Goal: Find specific page/section: Find specific page/section

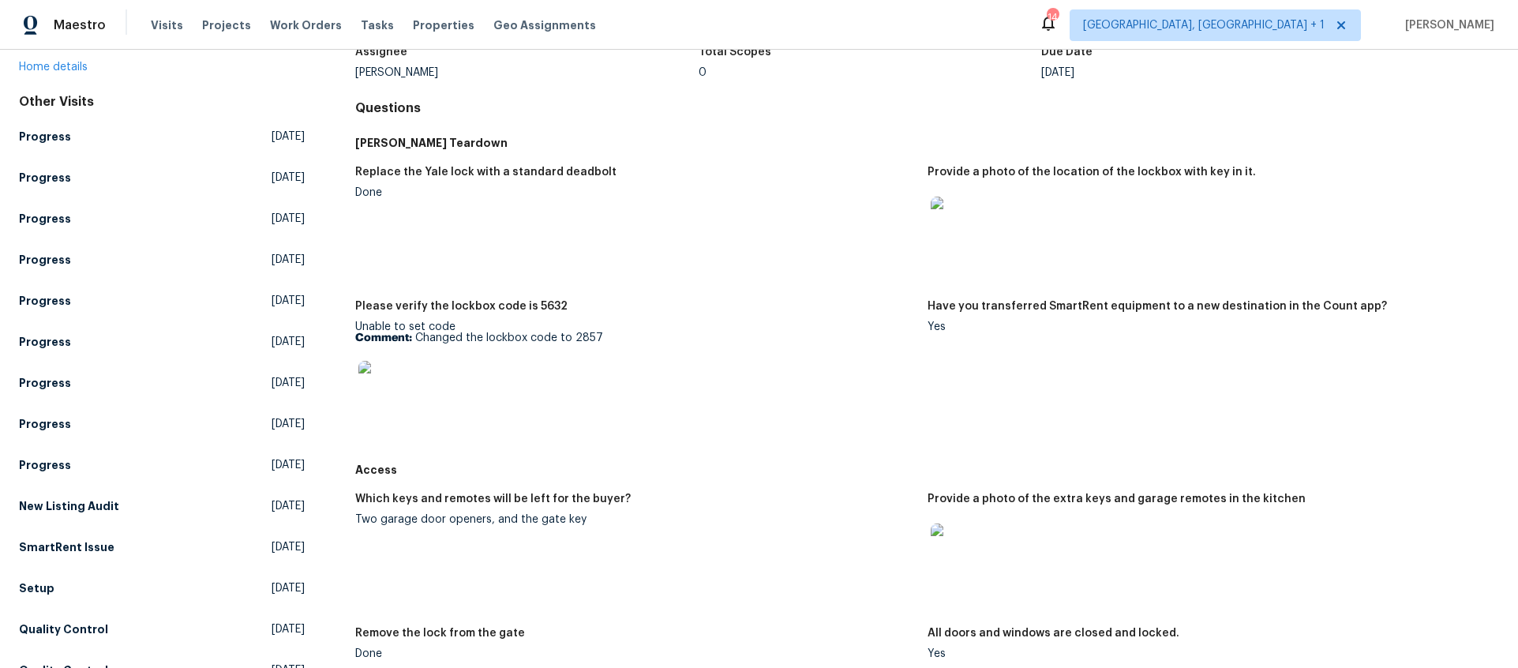
scroll to position [122, 0]
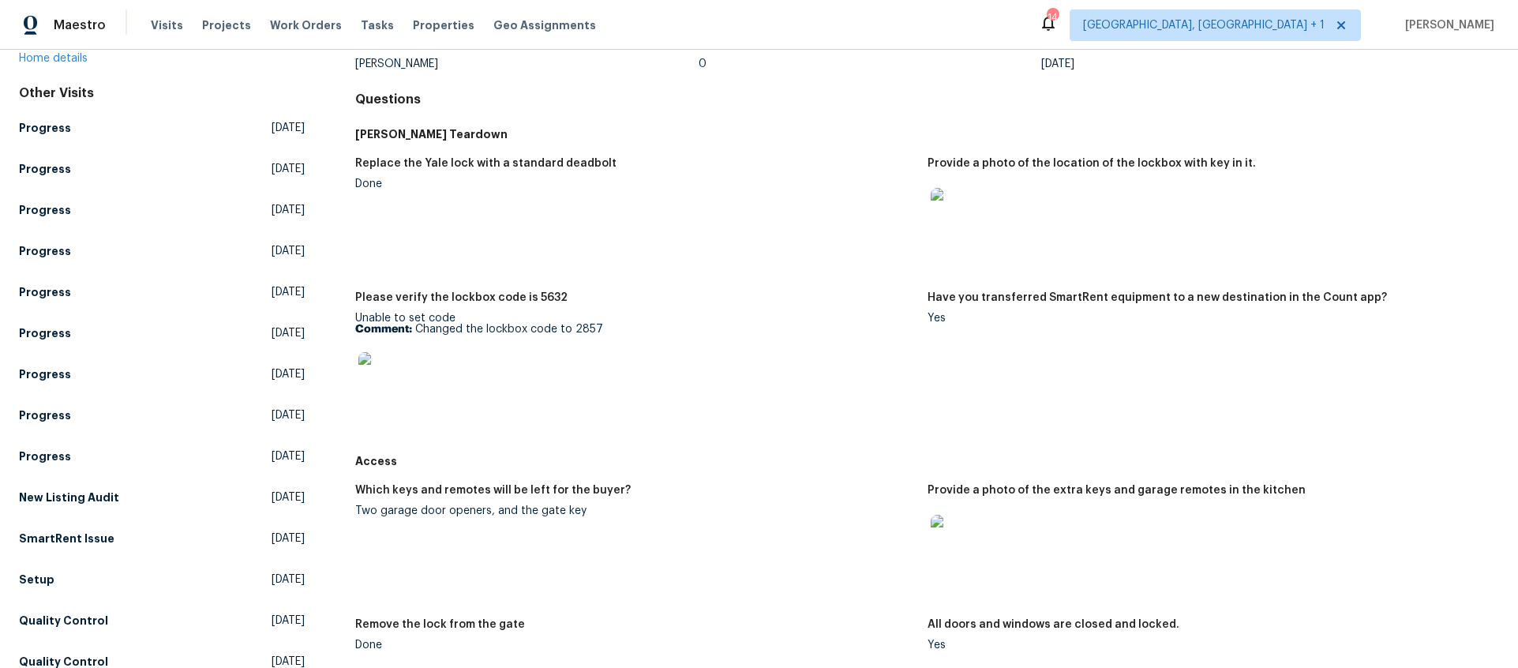
click at [945, 543] on img at bounding box center [956, 540] width 51 height 51
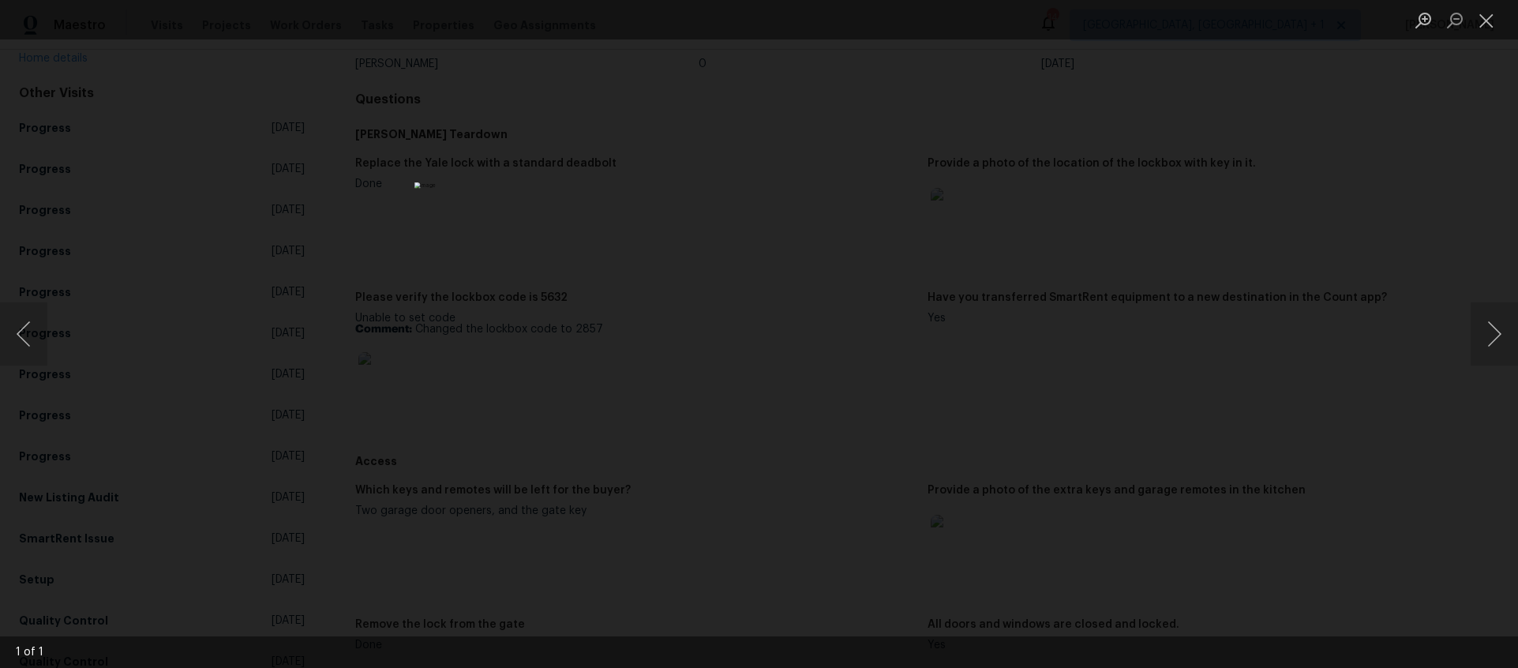
click at [747, 360] on img "Lightbox" at bounding box center [758, 333] width 689 height 303
click at [437, 234] on div "Lightbox" at bounding box center [759, 334] width 1518 height 668
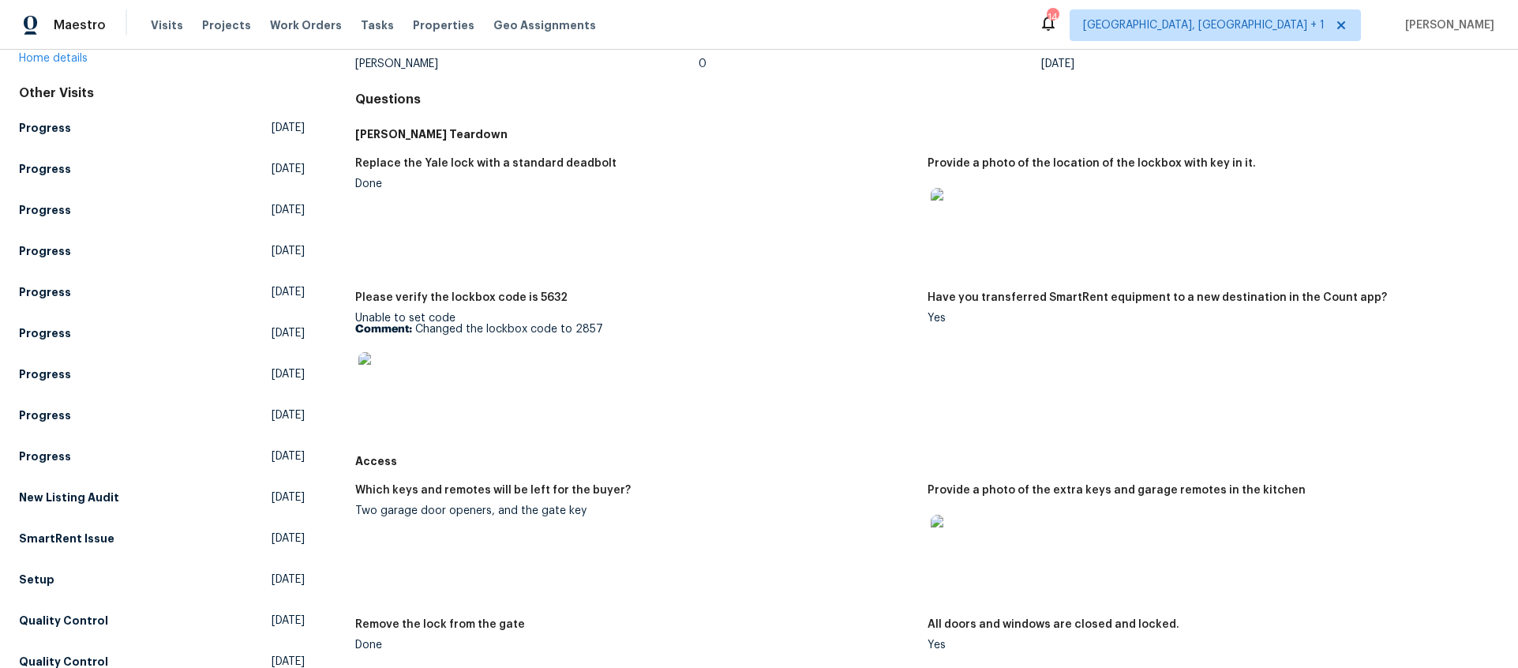
click at [959, 530] on img at bounding box center [956, 540] width 51 height 51
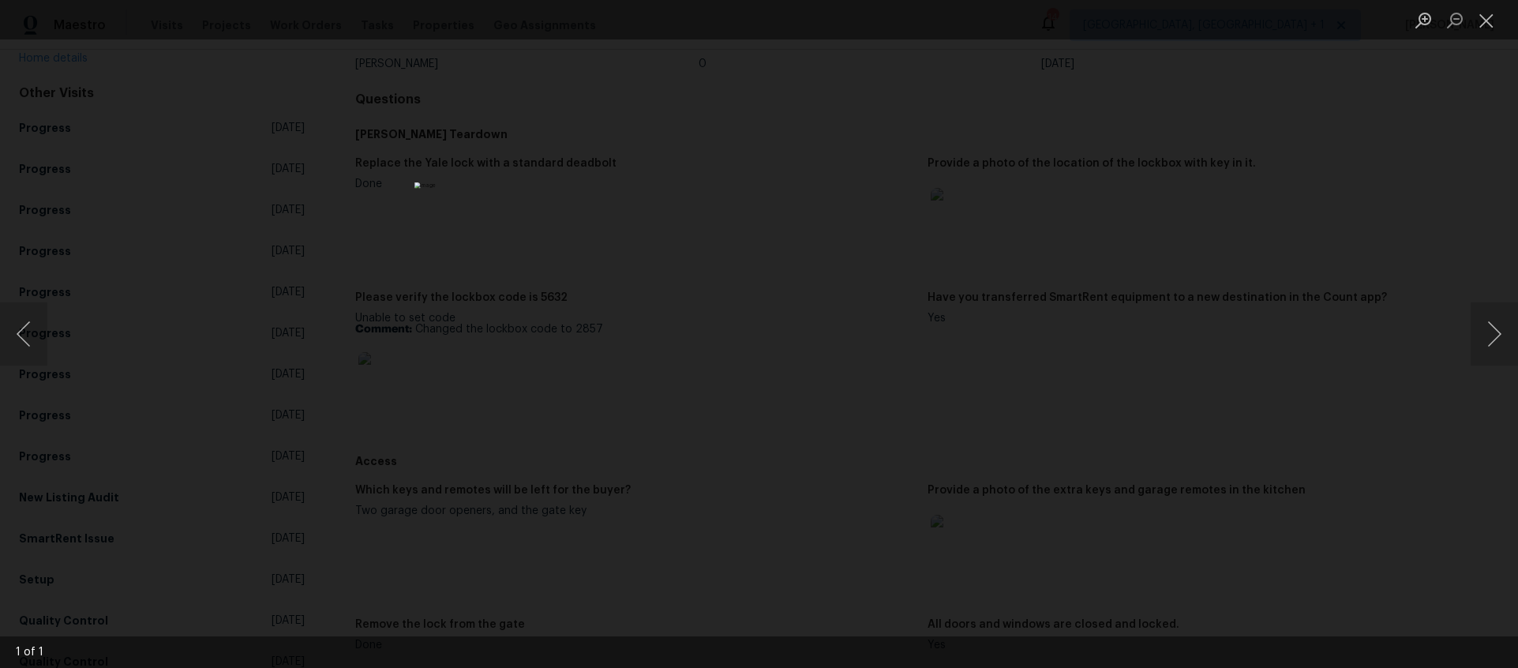
click at [801, 384] on img "Lightbox" at bounding box center [758, 333] width 689 height 303
click at [1347, 173] on div "Lightbox" at bounding box center [759, 334] width 1518 height 668
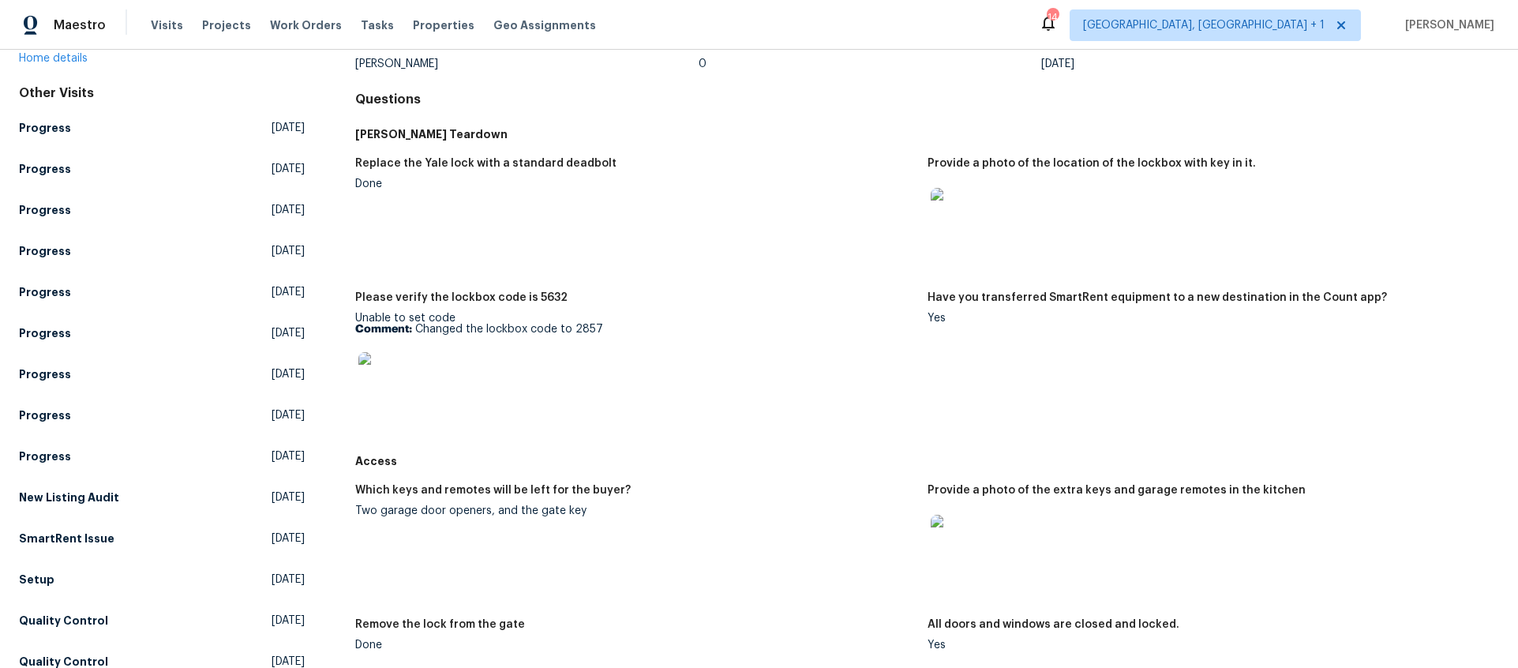
click at [947, 554] on img at bounding box center [956, 540] width 51 height 51
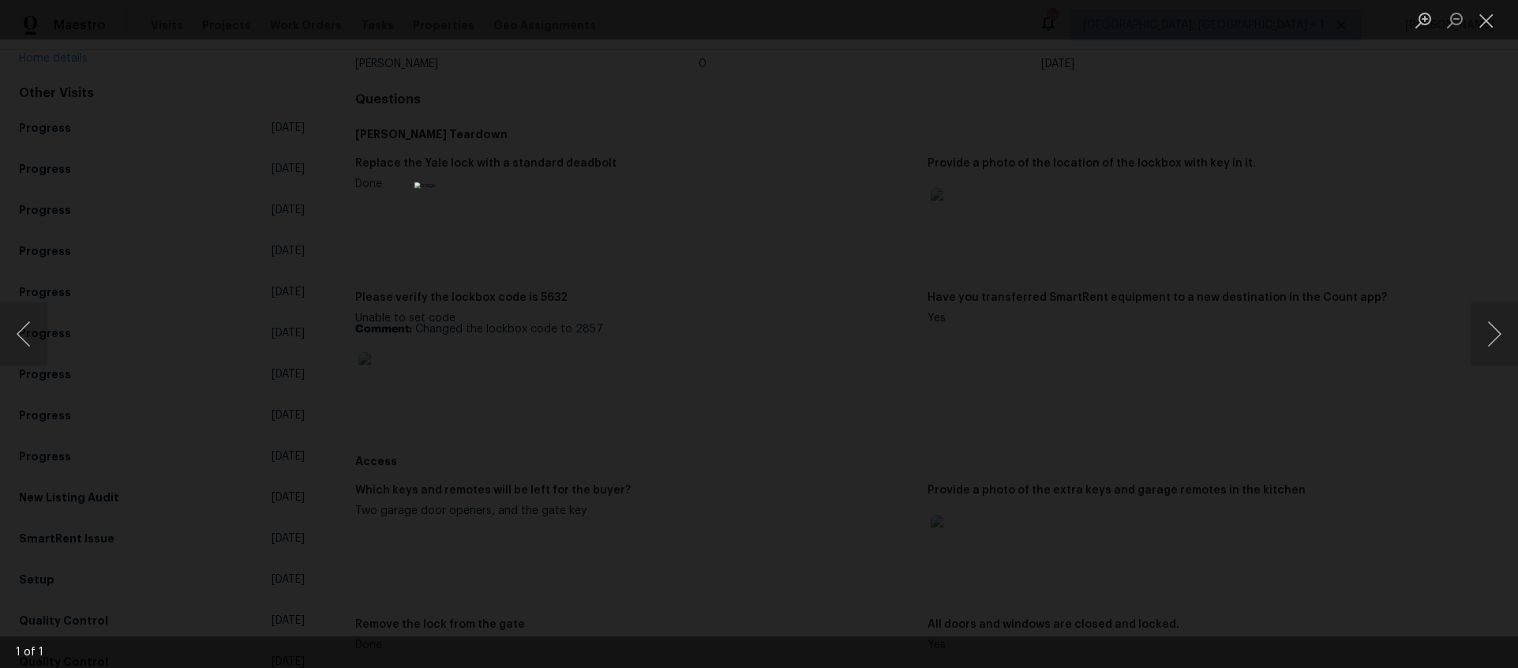
click at [802, 385] on img "Lightbox" at bounding box center [758, 333] width 689 height 303
click at [1048, 386] on div "Lightbox" at bounding box center [759, 334] width 1518 height 668
